Goal: Task Accomplishment & Management: Manage account settings

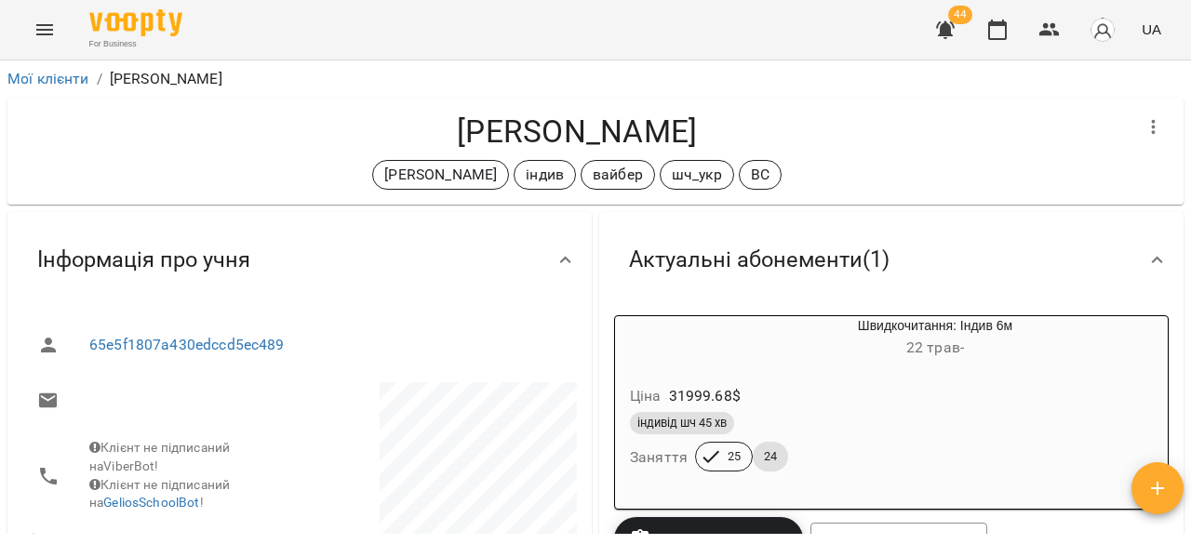
drag, startPoint x: 0, startPoint y: 0, endPoint x: 47, endPoint y: 33, distance: 56.8
click at [47, 33] on icon "Menu" at bounding box center [44, 30] width 22 height 22
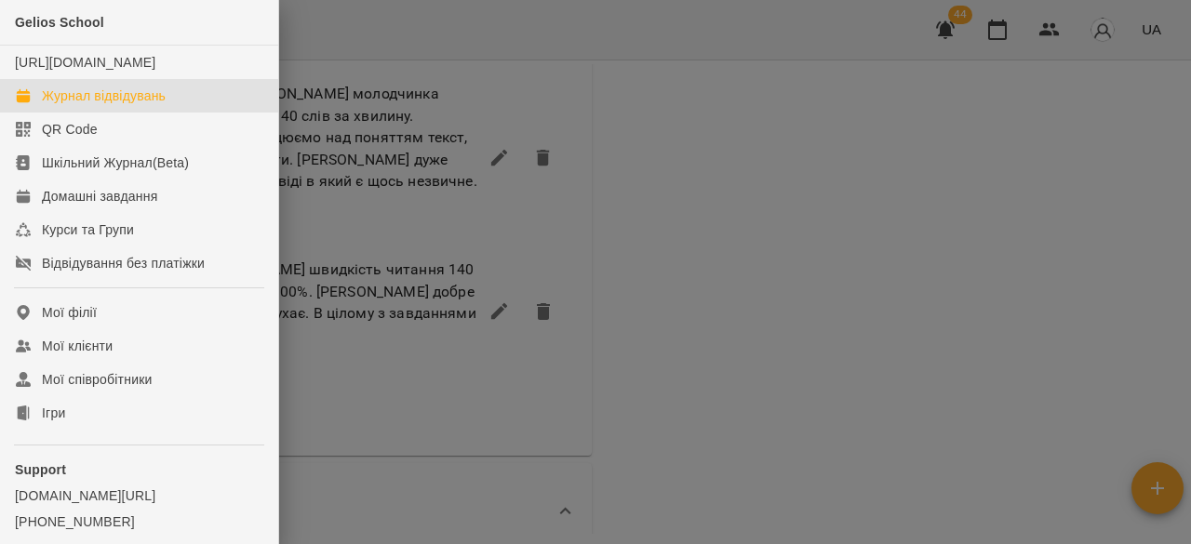
click at [77, 105] on div "Журнал відвідувань" at bounding box center [104, 95] width 124 height 19
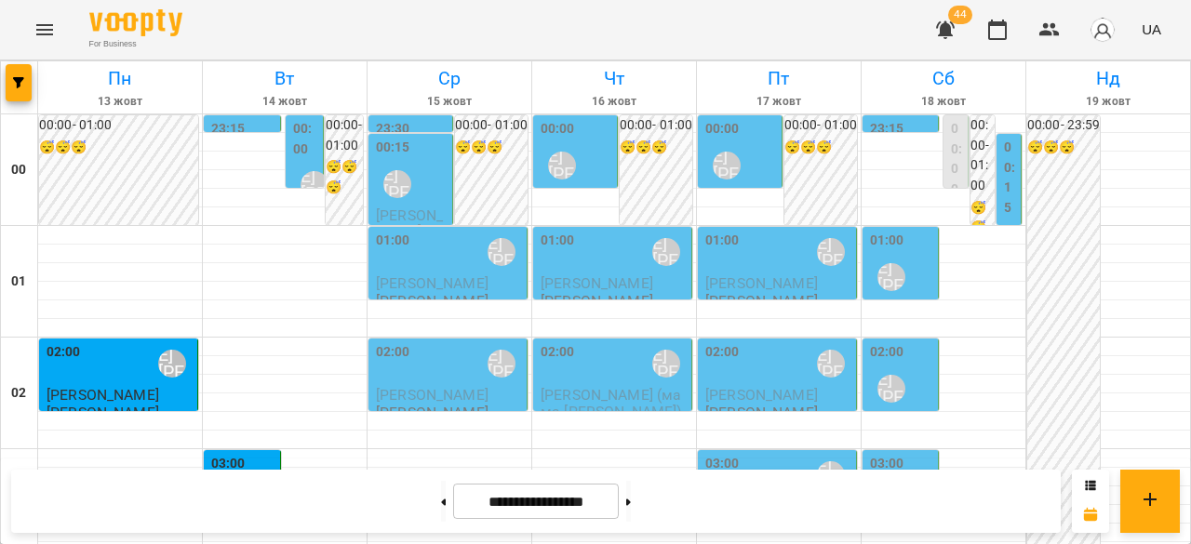
scroll to position [1488, 0]
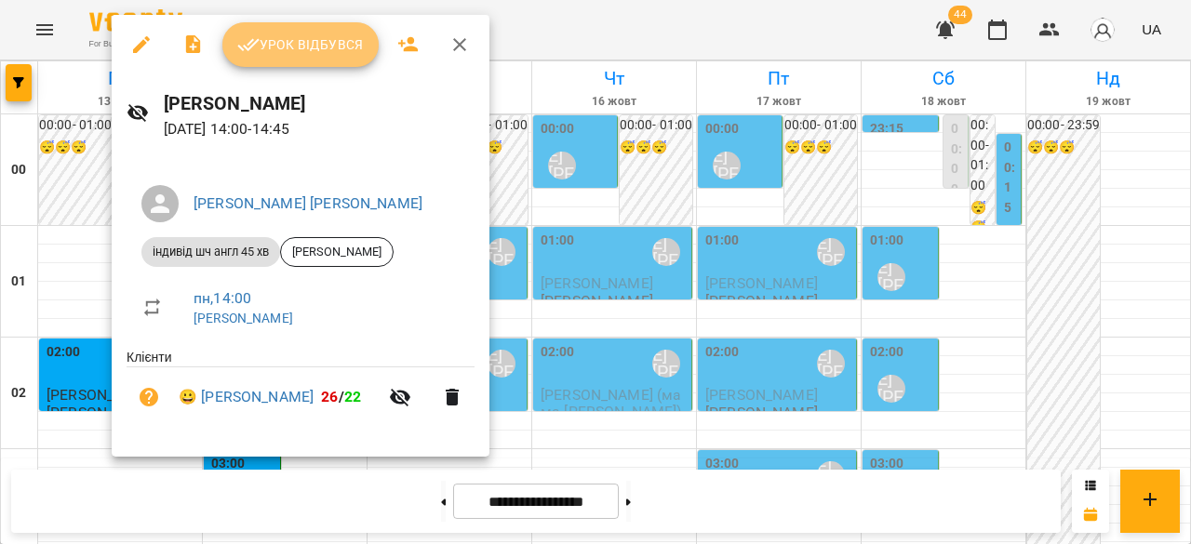
click at [296, 40] on span "Урок відбувся" at bounding box center [300, 44] width 126 height 22
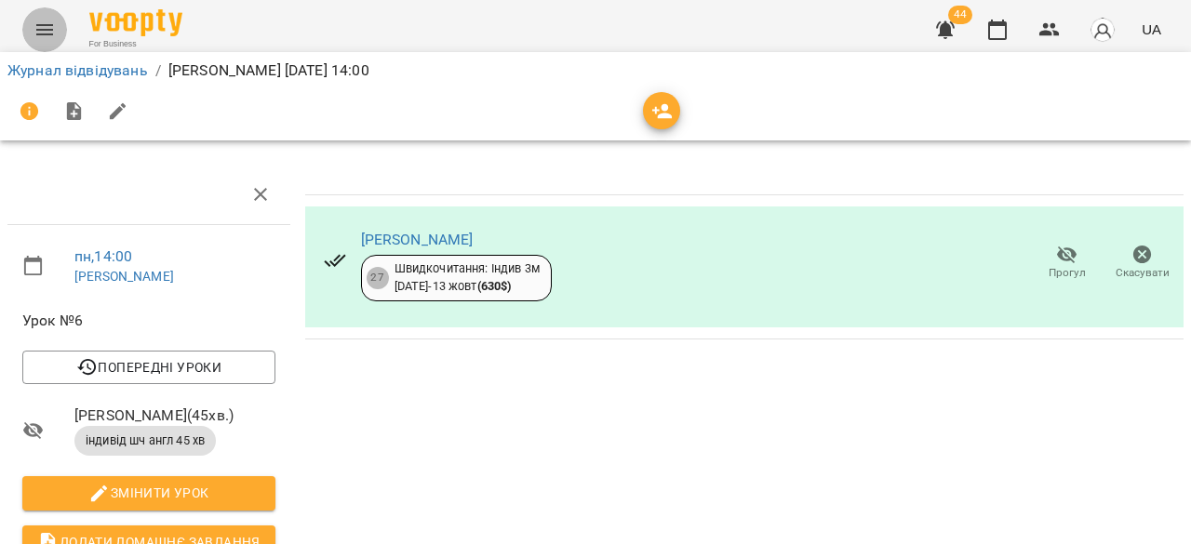
click at [47, 26] on icon "Menu" at bounding box center [44, 30] width 22 height 22
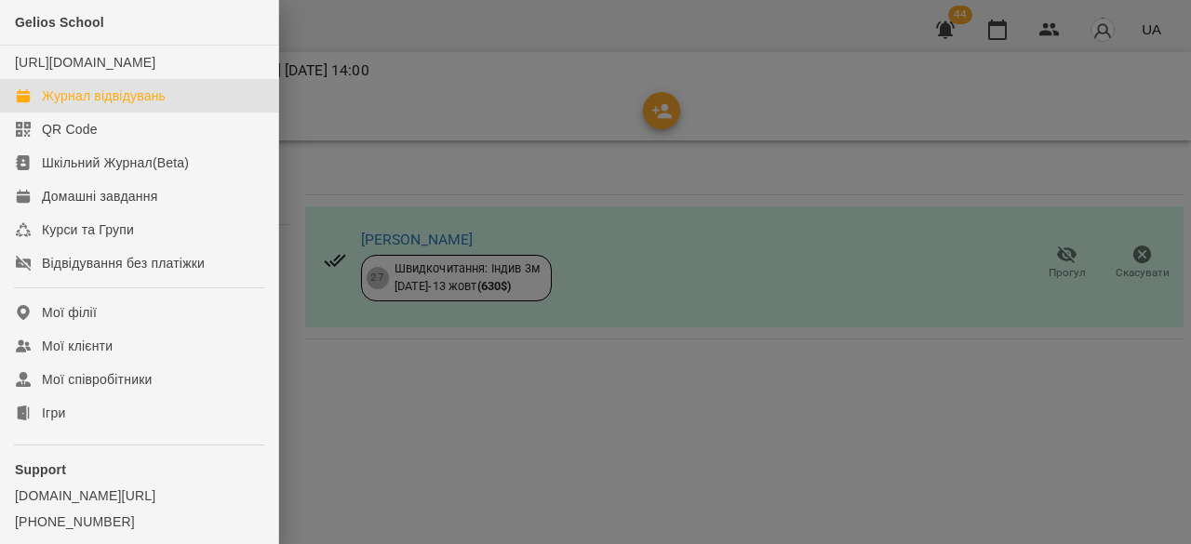
click at [81, 104] on link "Журнал відвідувань" at bounding box center [139, 95] width 278 height 33
